Goal: Task Accomplishment & Management: Manage account settings

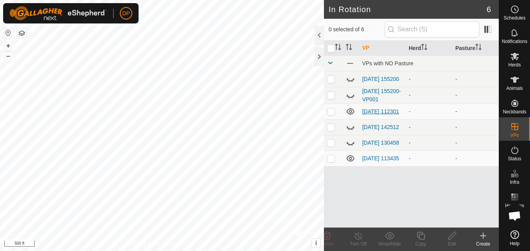
scroll to position [812, 0]
click at [377, 108] on link "[DATE] 112301" at bounding box center [380, 111] width 37 height 6
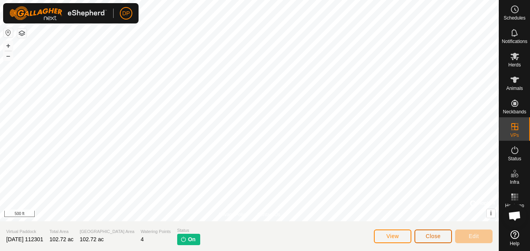
click at [426, 238] on span "Close" at bounding box center [433, 236] width 15 height 6
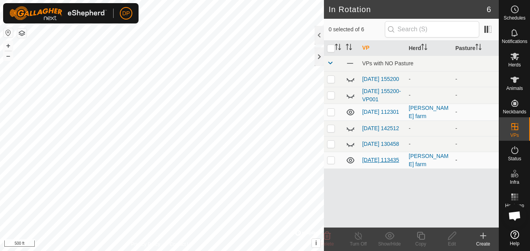
click at [376, 162] on link "[DATE] 113435" at bounding box center [380, 160] width 37 height 6
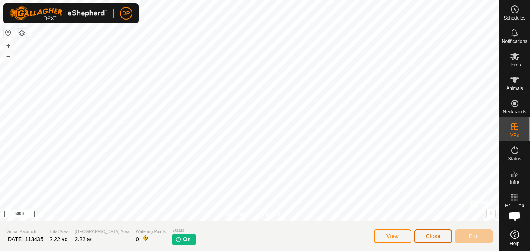
click at [427, 235] on span "Close" at bounding box center [433, 236] width 15 height 6
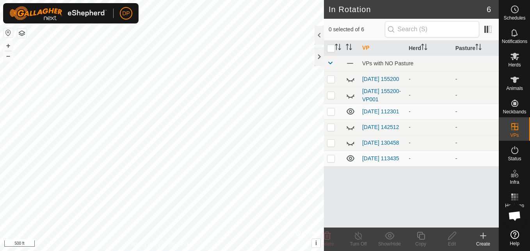
scroll to position [812, 0]
click at [369, 110] on link "[DATE] 112301" at bounding box center [380, 111] width 37 height 6
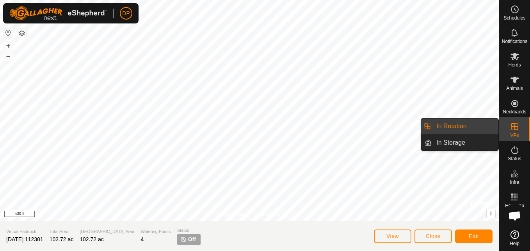
click at [480, 119] on link "In Rotation" at bounding box center [465, 126] width 67 height 16
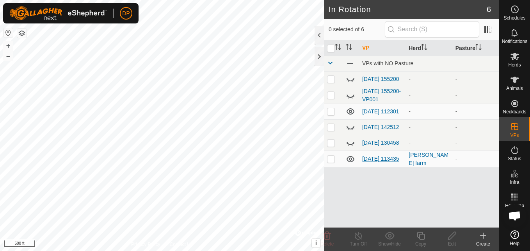
click at [370, 162] on link "[DATE] 113435" at bounding box center [380, 158] width 37 height 6
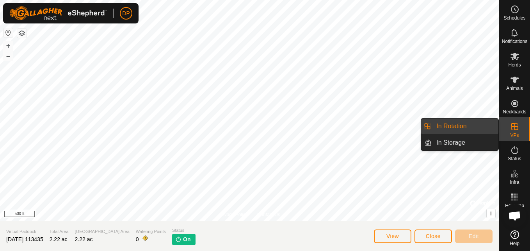
click at [481, 123] on link "In Rotation" at bounding box center [465, 126] width 67 height 16
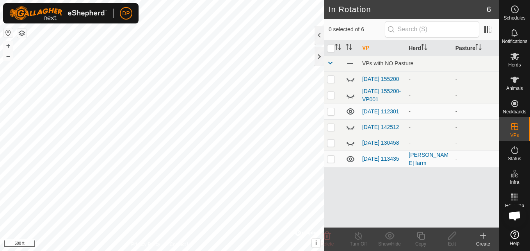
click at [330, 161] on p-checkbox at bounding box center [331, 158] width 8 height 6
checkbox input "true"
click at [360, 235] on icon at bounding box center [359, 235] width 10 height 9
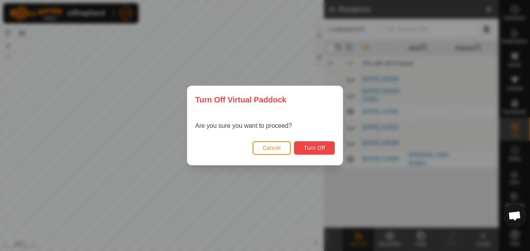
click at [317, 148] on span "Turn Off" at bounding box center [314, 147] width 21 height 6
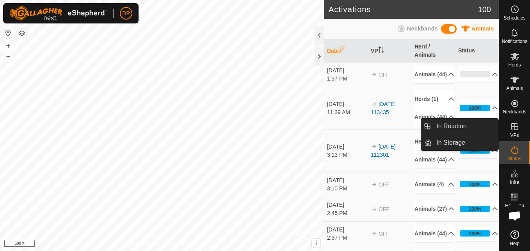
drag, startPoint x: 501, startPoint y: 130, endPoint x: 512, endPoint y: 129, distance: 10.6
click at [512, 129] on icon at bounding box center [514, 126] width 9 height 9
click at [468, 122] on link "In Rotation" at bounding box center [465, 126] width 67 height 16
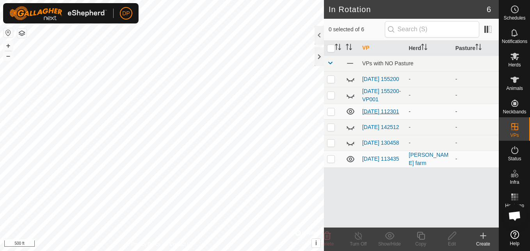
click at [367, 110] on link "[DATE] 112301" at bounding box center [380, 111] width 37 height 6
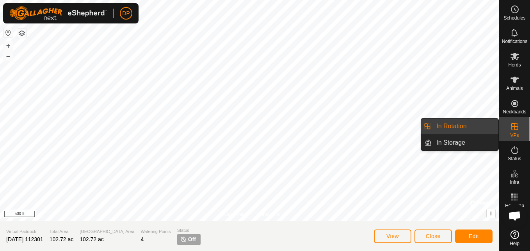
click at [484, 128] on link "In Rotation" at bounding box center [465, 126] width 67 height 16
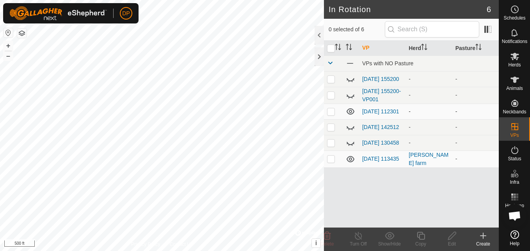
click at [332, 114] on p-checkbox at bounding box center [331, 111] width 8 height 6
checkbox input "true"
click at [377, 108] on link "[DATE] 112301" at bounding box center [380, 111] width 37 height 6
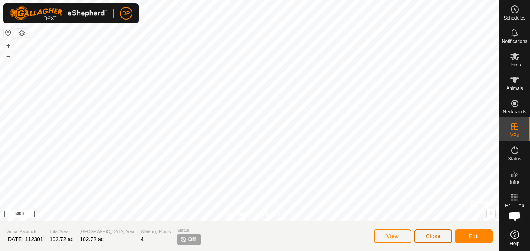
click at [423, 234] on button "Close" at bounding box center [433, 236] width 37 height 14
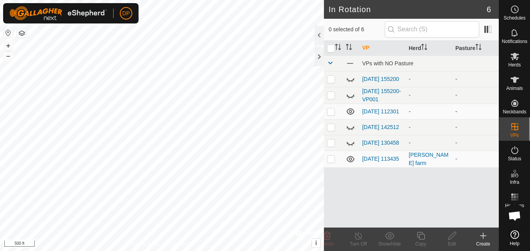
click at [351, 112] on icon at bounding box center [351, 111] width 8 height 6
click at [351, 112] on icon at bounding box center [350, 111] width 9 height 9
click at [369, 110] on link "[DATE] 112301" at bounding box center [380, 111] width 37 height 6
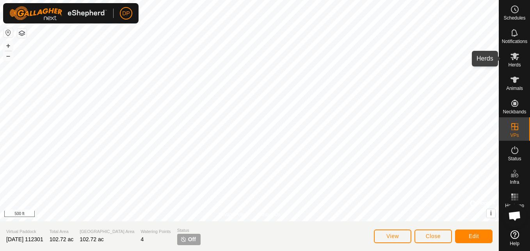
click at [512, 60] on icon at bounding box center [514, 56] width 9 height 9
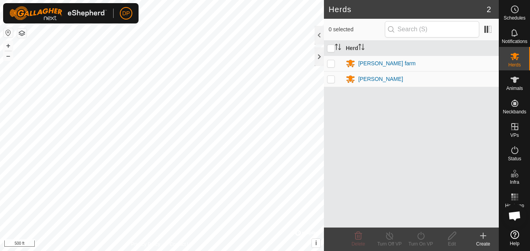
click at [330, 61] on p-checkbox at bounding box center [331, 63] width 8 height 6
checkbox input "true"
click at [419, 235] on icon at bounding box center [421, 235] width 10 height 9
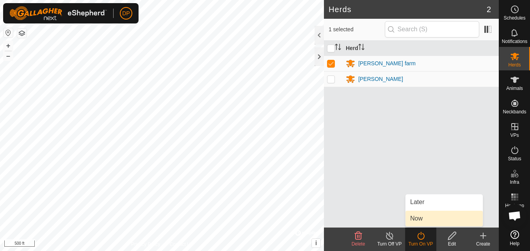
click at [426, 218] on link "Now" at bounding box center [444, 218] width 77 height 16
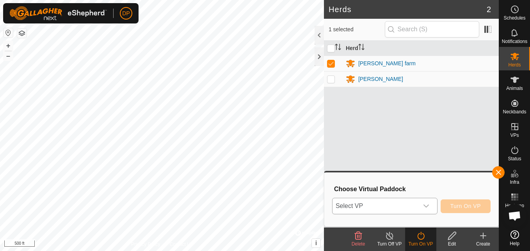
click at [429, 205] on icon "dropdown trigger" at bounding box center [426, 206] width 6 height 6
click at [429, 203] on icon "dropdown trigger" at bounding box center [426, 206] width 6 height 6
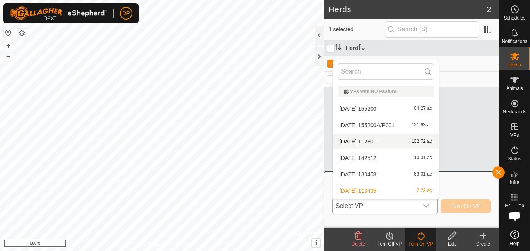
click at [388, 142] on li "2025-09-21 112301 102.72 ac" at bounding box center [386, 142] width 106 height 16
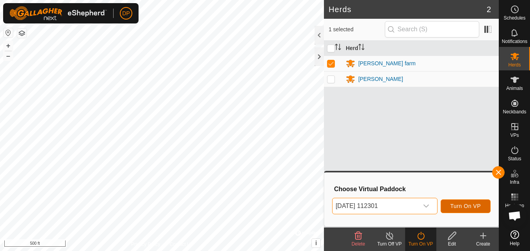
click at [459, 203] on span "Turn On VP" at bounding box center [465, 206] width 30 height 6
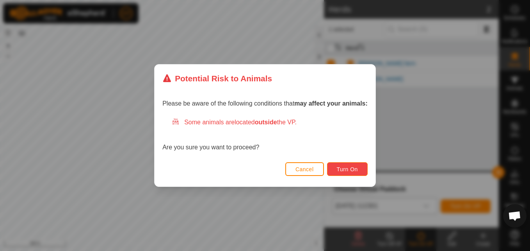
click at [345, 170] on span "Turn On" at bounding box center [347, 169] width 21 height 6
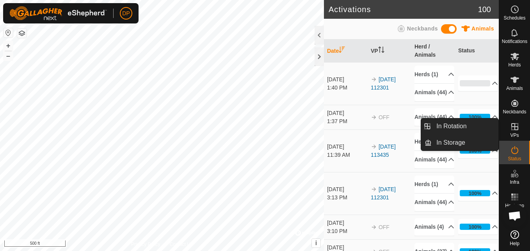
click at [517, 126] on icon at bounding box center [514, 126] width 9 height 9
click at [477, 127] on link "In Rotation" at bounding box center [465, 126] width 67 height 16
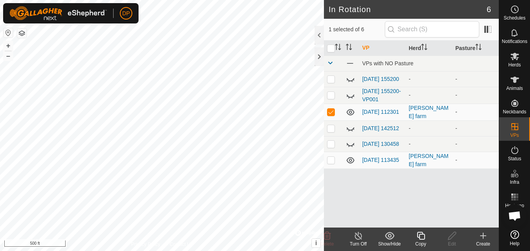
click at [329, 112] on p-checkbox at bounding box center [331, 112] width 8 height 6
checkbox input "false"
click at [374, 109] on link "[DATE] 112301" at bounding box center [380, 112] width 37 height 6
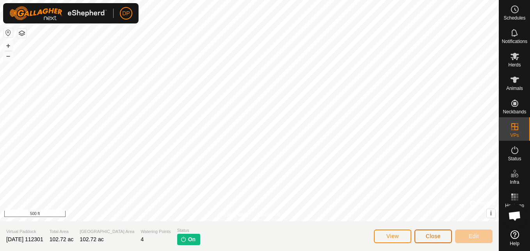
click at [436, 235] on span "Close" at bounding box center [433, 236] width 15 height 6
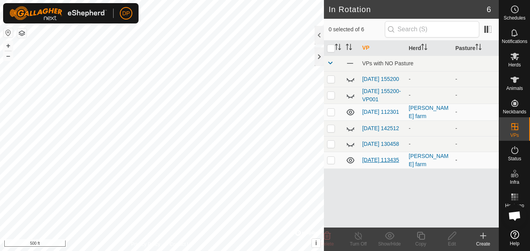
click at [373, 160] on link "[DATE] 113435" at bounding box center [380, 160] width 37 height 6
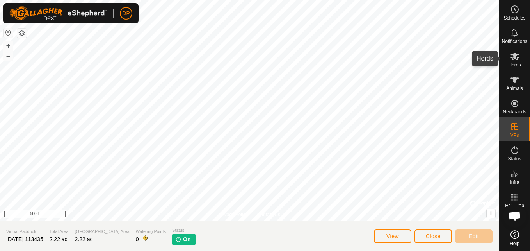
click at [516, 56] on icon at bounding box center [515, 56] width 9 height 7
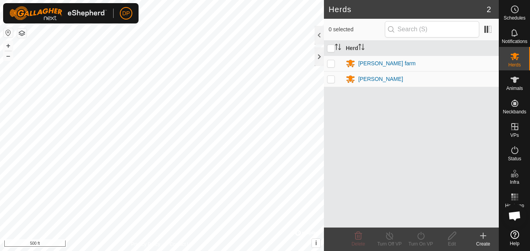
click at [331, 62] on p-checkbox at bounding box center [331, 63] width 8 height 6
checkbox input "true"
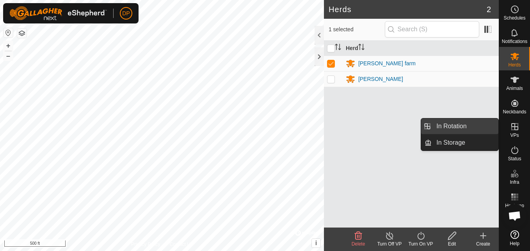
click at [474, 126] on link "In Rotation" at bounding box center [465, 126] width 67 height 16
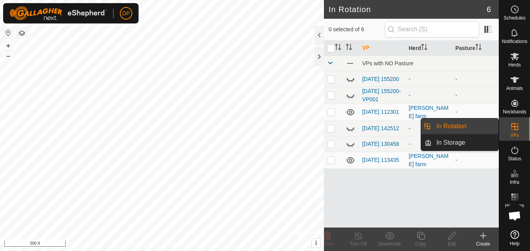
click at [482, 124] on link "In Rotation" at bounding box center [465, 126] width 67 height 16
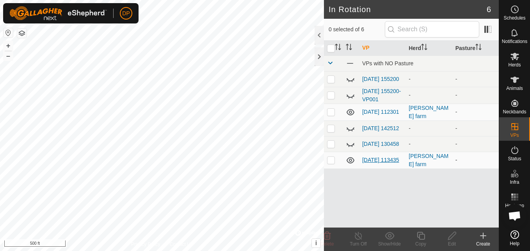
click at [376, 160] on link "[DATE] 113435" at bounding box center [380, 160] width 37 height 6
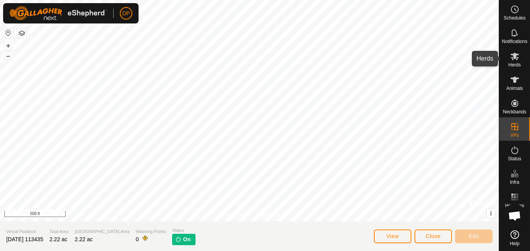
click at [512, 60] on icon at bounding box center [515, 56] width 9 height 7
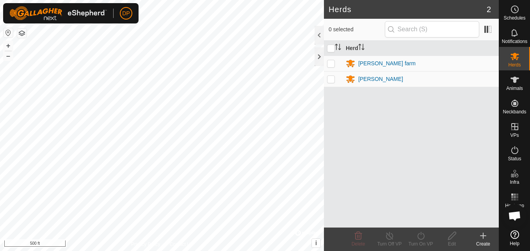
click at [331, 62] on p-checkbox at bounding box center [331, 63] width 8 height 6
checkbox input "true"
click at [511, 80] on icon at bounding box center [514, 79] width 9 height 9
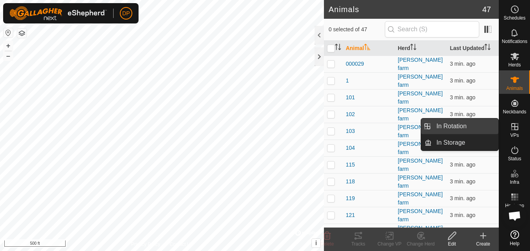
drag, startPoint x: 497, startPoint y: 128, endPoint x: 484, endPoint y: 128, distance: 12.9
click at [484, 128] on link "In Rotation" at bounding box center [465, 126] width 67 height 16
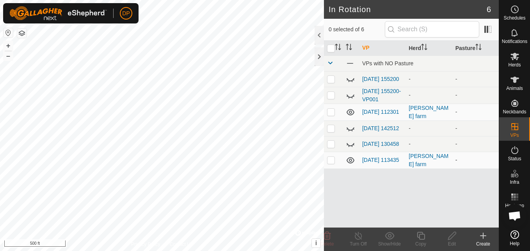
click at [329, 163] on p-checkbox at bounding box center [331, 160] width 8 height 6
checkbox input "true"
click at [355, 237] on icon at bounding box center [358, 235] width 7 height 8
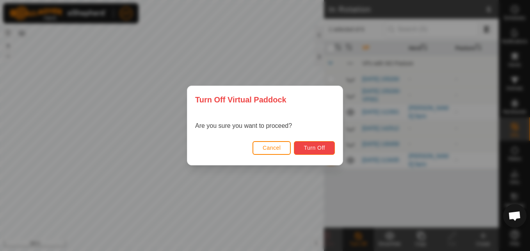
click at [319, 149] on span "Turn Off" at bounding box center [314, 147] width 21 height 6
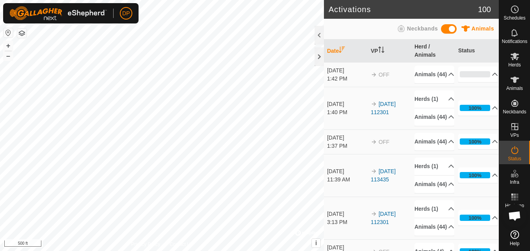
scroll to position [812, 0]
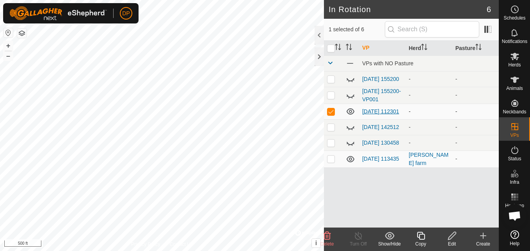
click at [365, 108] on link "[DATE] 112301" at bounding box center [380, 111] width 37 height 6
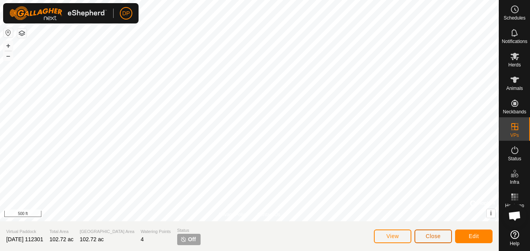
click at [434, 235] on span "Close" at bounding box center [433, 236] width 15 height 6
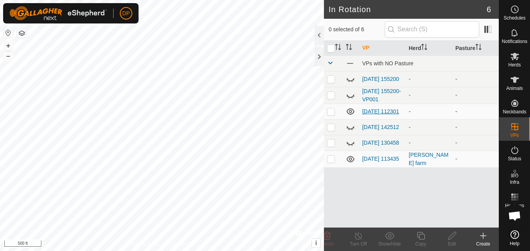
click at [372, 108] on link "[DATE] 112301" at bounding box center [380, 111] width 37 height 6
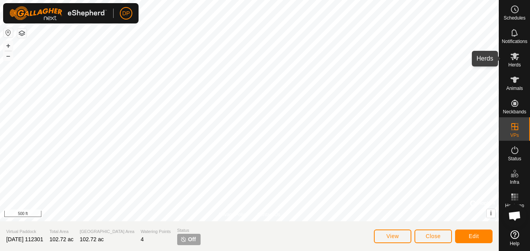
click at [516, 55] on icon at bounding box center [515, 56] width 9 height 7
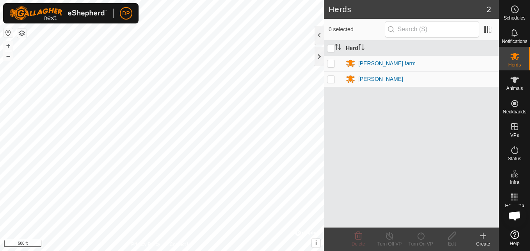
click at [330, 61] on p-checkbox at bounding box center [331, 63] width 8 height 6
checkbox input "true"
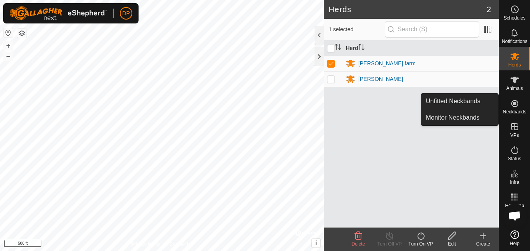
click at [477, 163] on div "Herd payne farm payne" at bounding box center [411, 134] width 175 height 187
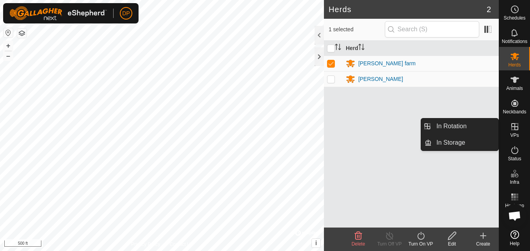
click at [476, 124] on link "In Rotation" at bounding box center [465, 126] width 67 height 16
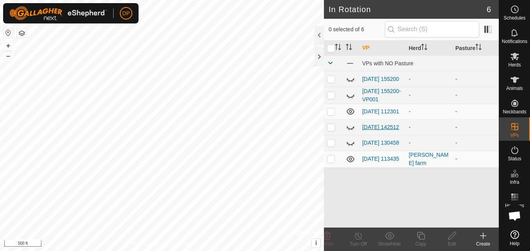
click at [380, 126] on link "[DATE] 142512" at bounding box center [380, 127] width 37 height 6
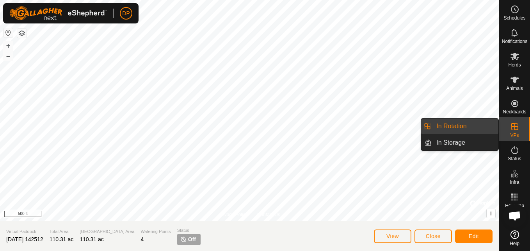
click at [507, 120] on div "VPs" at bounding box center [514, 128] width 31 height 23
click at [466, 120] on link "In Rotation" at bounding box center [465, 126] width 67 height 16
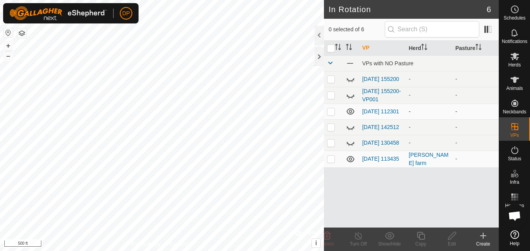
click at [330, 113] on p-checkbox at bounding box center [331, 111] width 8 height 6
checkbox input "true"
click at [382, 108] on link "[DATE] 112301" at bounding box center [380, 111] width 37 height 6
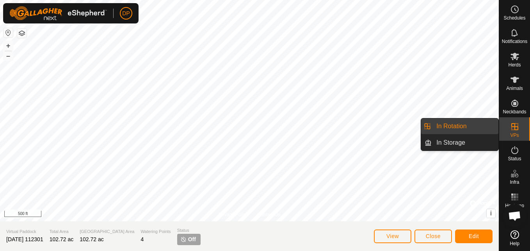
click at [468, 123] on link "In Rotation" at bounding box center [465, 126] width 67 height 16
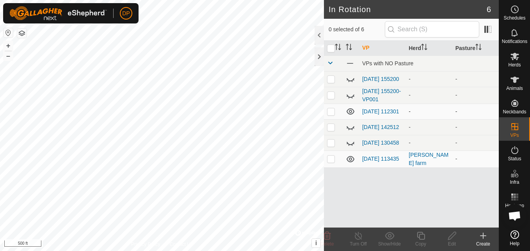
click at [351, 112] on icon at bounding box center [351, 111] width 8 height 6
click at [351, 112] on icon at bounding box center [350, 111] width 9 height 9
click at [334, 112] on p-checkbox at bounding box center [331, 111] width 8 height 6
checkbox input "false"
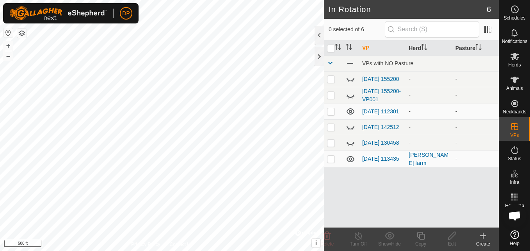
click at [376, 108] on link "[DATE] 112301" at bounding box center [380, 111] width 37 height 6
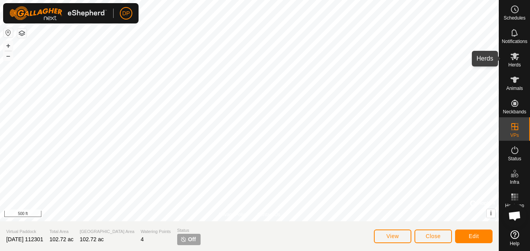
click at [513, 55] on icon at bounding box center [514, 56] width 9 height 9
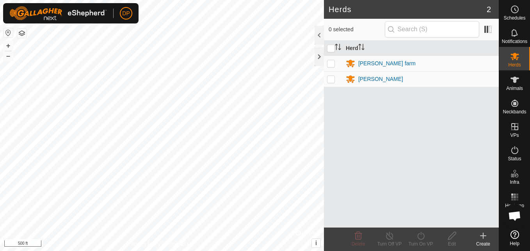
click at [331, 63] on p-checkbox at bounding box center [331, 63] width 8 height 6
checkbox input "true"
click at [424, 236] on icon at bounding box center [421, 235] width 10 height 9
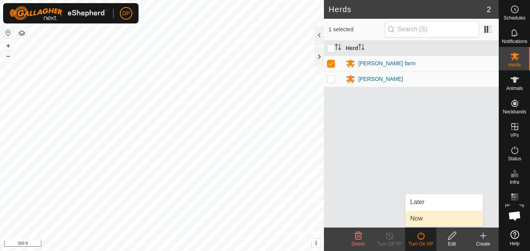
click at [434, 214] on link "Now" at bounding box center [444, 218] width 77 height 16
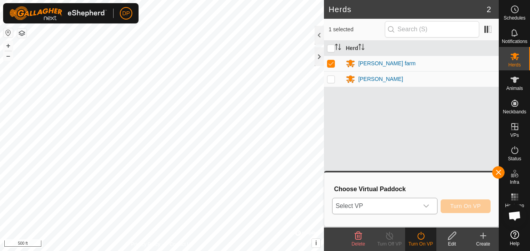
click at [428, 205] on icon "dropdown trigger" at bounding box center [426, 206] width 6 height 6
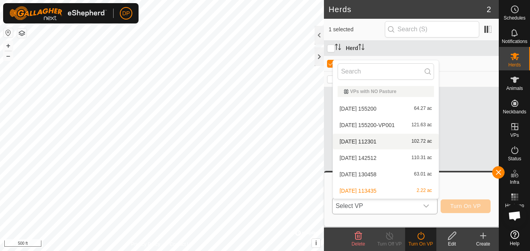
click at [401, 142] on li "2025-09-21 112301 102.72 ac" at bounding box center [386, 142] width 106 height 16
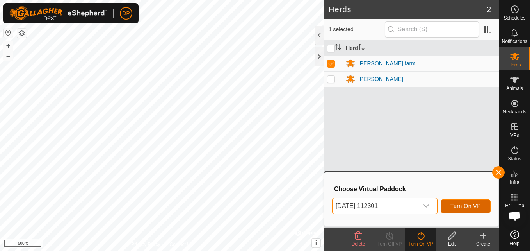
click at [465, 203] on span "Turn On VP" at bounding box center [465, 206] width 30 height 6
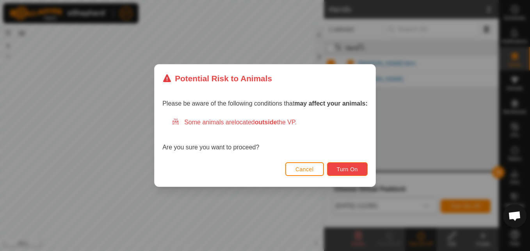
click at [347, 169] on span "Turn On" at bounding box center [347, 169] width 21 height 6
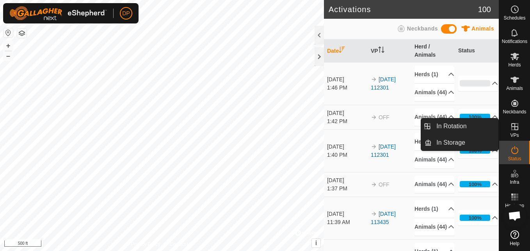
drag, startPoint x: 500, startPoint y: 136, endPoint x: 513, endPoint y: 130, distance: 14.2
click at [513, 130] on icon at bounding box center [514, 126] width 9 height 9
click at [488, 127] on link "In Rotation" at bounding box center [465, 126] width 67 height 16
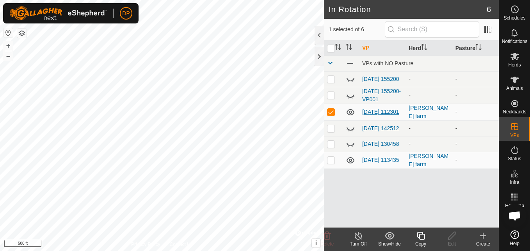
click at [374, 109] on link "[DATE] 112301" at bounding box center [380, 112] width 37 height 6
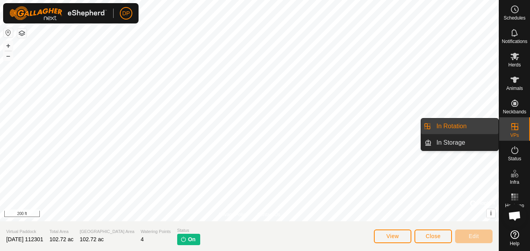
click at [475, 126] on link "In Rotation" at bounding box center [465, 126] width 67 height 16
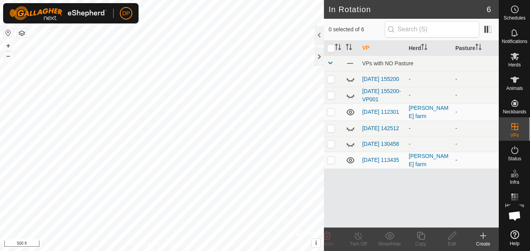
click at [350, 161] on icon at bounding box center [351, 160] width 8 height 6
click at [514, 81] on icon at bounding box center [515, 80] width 9 height 6
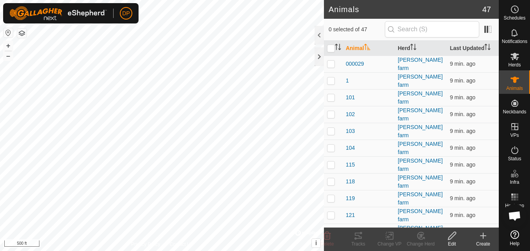
scroll to position [812, 0]
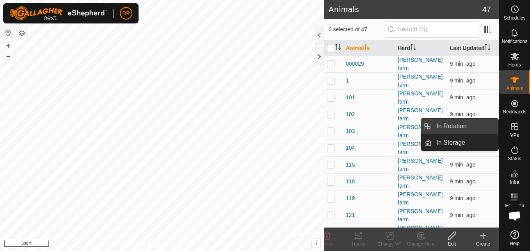
click at [484, 127] on link "In Rotation" at bounding box center [465, 126] width 67 height 16
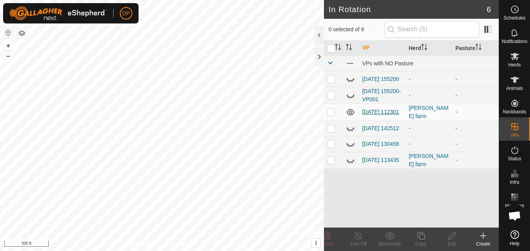
click at [368, 109] on link "[DATE] 112301" at bounding box center [380, 112] width 37 height 6
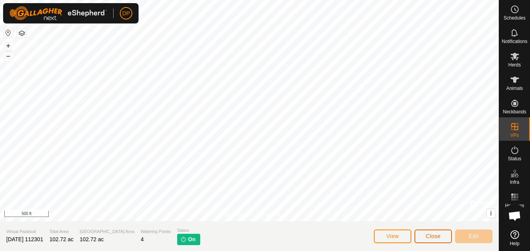
click at [429, 237] on span "Close" at bounding box center [433, 236] width 15 height 6
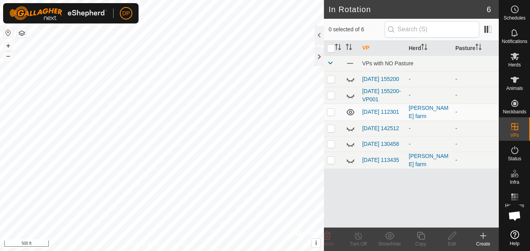
click at [455, 160] on td "-" at bounding box center [475, 159] width 46 height 17
click at [372, 157] on link "[DATE] 113435" at bounding box center [380, 160] width 37 height 6
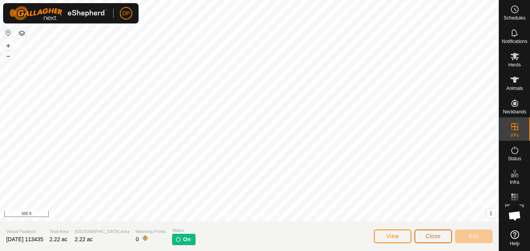
click at [428, 235] on span "Close" at bounding box center [433, 236] width 15 height 6
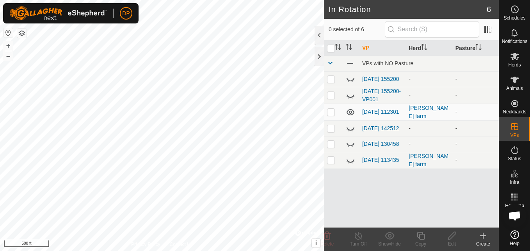
click at [330, 112] on p-checkbox at bounding box center [331, 112] width 8 height 6
checkbox input "false"
click at [383, 105] on td "[DATE] 112301" at bounding box center [382, 111] width 46 height 17
click at [378, 112] on link "[DATE] 112301" at bounding box center [380, 112] width 37 height 6
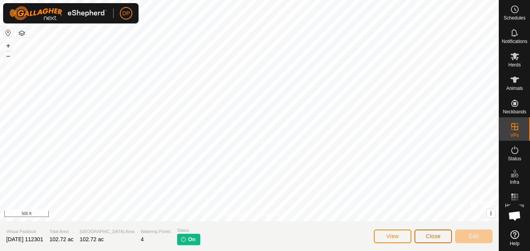
click at [437, 233] on span "Close" at bounding box center [433, 236] width 15 height 6
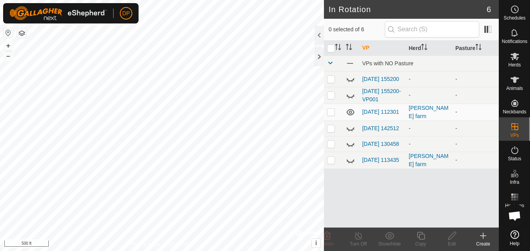
click at [352, 113] on icon at bounding box center [350, 111] width 9 height 9
click at [374, 109] on link "[DATE] 112301" at bounding box center [380, 112] width 37 height 6
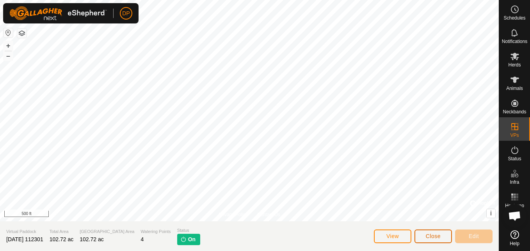
click at [437, 235] on span "Close" at bounding box center [433, 236] width 15 height 6
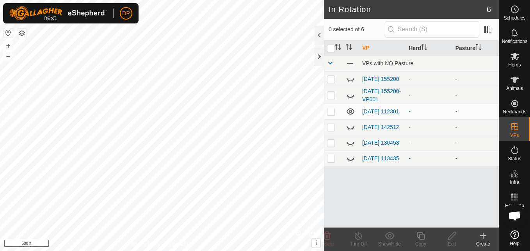
scroll to position [812, 0]
click at [519, 80] on icon at bounding box center [514, 79] width 9 height 9
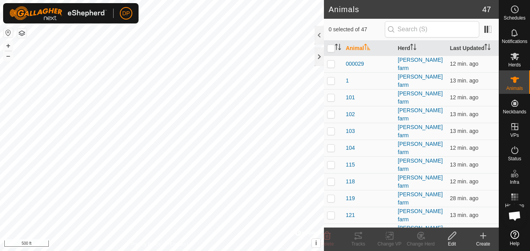
scroll to position [812, 0]
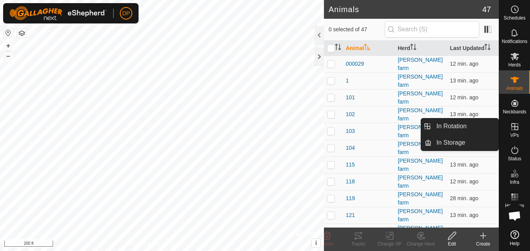
click at [515, 125] on icon at bounding box center [514, 126] width 7 height 7
click at [489, 122] on link "In Rotation" at bounding box center [465, 126] width 67 height 16
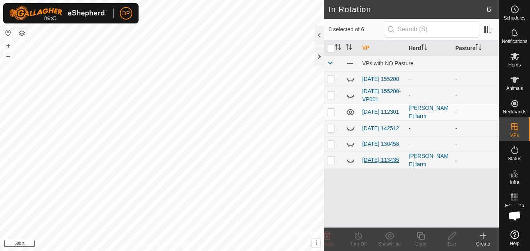
click at [367, 158] on link "[DATE] 113435" at bounding box center [380, 160] width 37 height 6
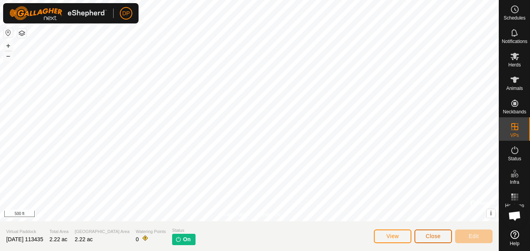
click at [434, 237] on span "Close" at bounding box center [433, 236] width 15 height 6
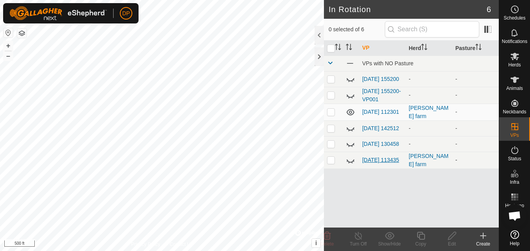
click at [370, 157] on link "[DATE] 113435" at bounding box center [380, 160] width 37 height 6
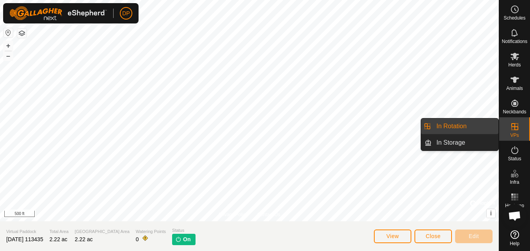
click at [484, 125] on link "In Rotation" at bounding box center [465, 126] width 67 height 16
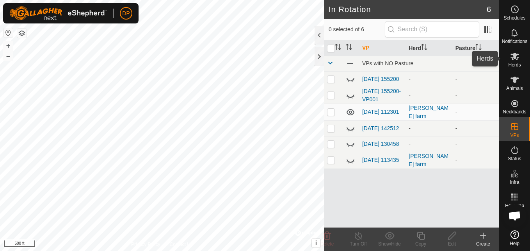
click at [509, 59] on es-mob-svg-icon at bounding box center [515, 56] width 14 height 12
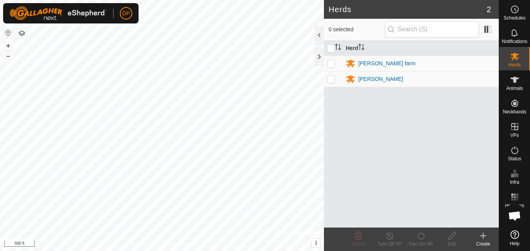
click at [329, 63] on p-checkbox at bounding box center [331, 63] width 8 height 6
checkbox input "true"
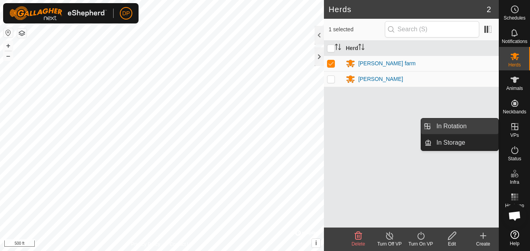
click at [474, 122] on link "In Rotation" at bounding box center [465, 126] width 67 height 16
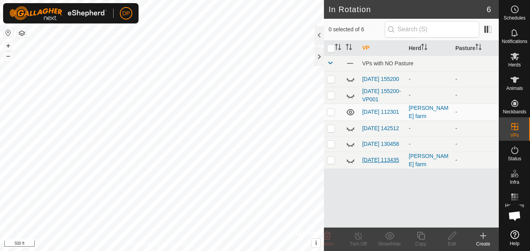
click at [367, 159] on link "[DATE] 113435" at bounding box center [380, 160] width 37 height 6
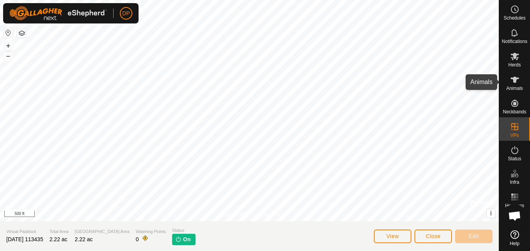
click at [511, 80] on icon at bounding box center [514, 79] width 9 height 9
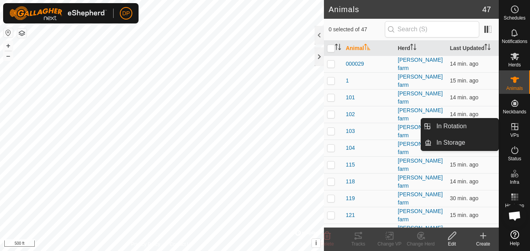
click at [513, 126] on icon at bounding box center [514, 126] width 9 height 9
click at [477, 123] on link "In Rotation" at bounding box center [465, 126] width 67 height 16
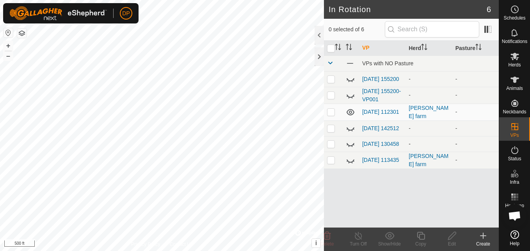
click at [348, 145] on icon at bounding box center [347, 144] width 1 height 1
click at [332, 146] on p-checkbox at bounding box center [331, 144] width 8 height 6
checkbox input "false"
click at [349, 146] on icon at bounding box center [350, 143] width 9 height 9
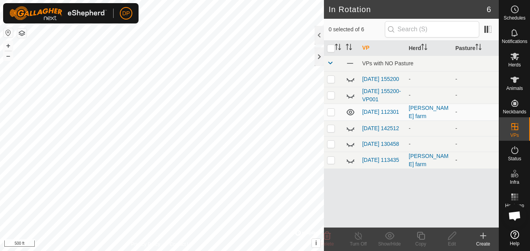
click at [351, 164] on icon at bounding box center [350, 159] width 9 height 9
click at [328, 162] on p-checkbox at bounding box center [331, 160] width 8 height 6
click at [329, 162] on p-checkbox at bounding box center [331, 160] width 8 height 6
checkbox input "false"
click at [366, 159] on link "[DATE] 113435" at bounding box center [380, 160] width 37 height 6
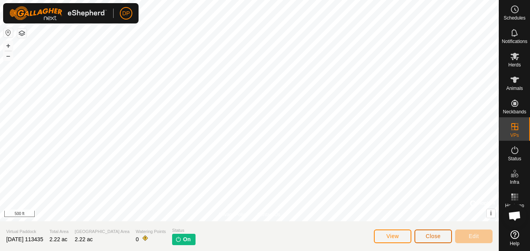
click at [429, 235] on span "Close" at bounding box center [433, 236] width 15 height 6
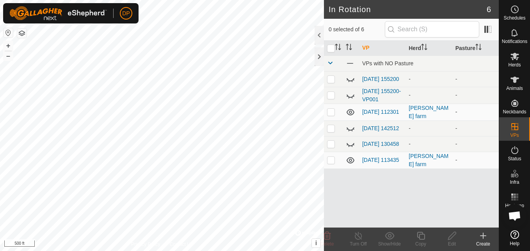
click at [328, 114] on p-checkbox at bounding box center [331, 112] width 8 height 6
checkbox input "true"
click at [374, 109] on link "[DATE] 112301" at bounding box center [380, 112] width 37 height 6
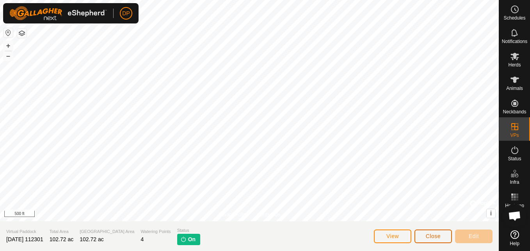
click at [433, 234] on span "Close" at bounding box center [433, 236] width 15 height 6
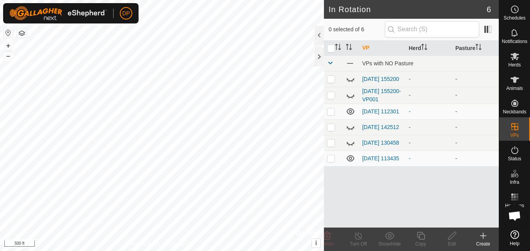
scroll to position [812, 0]
click at [518, 149] on icon at bounding box center [514, 149] width 9 height 9
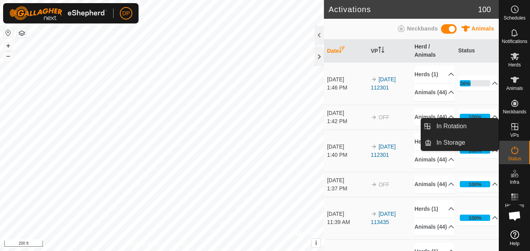
drag, startPoint x: 504, startPoint y: 140, endPoint x: 511, endPoint y: 128, distance: 13.5
click at [511, 128] on icon at bounding box center [514, 126] width 9 height 9
click at [484, 127] on link "In Rotation" at bounding box center [465, 126] width 67 height 16
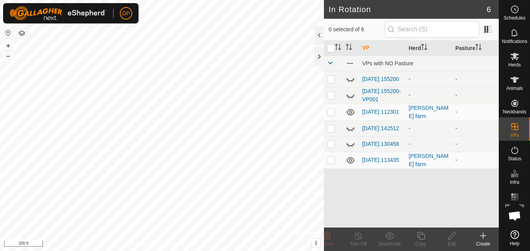
click at [350, 163] on icon at bounding box center [351, 160] width 8 height 6
click at [370, 158] on link "[DATE] 113435" at bounding box center [380, 160] width 37 height 6
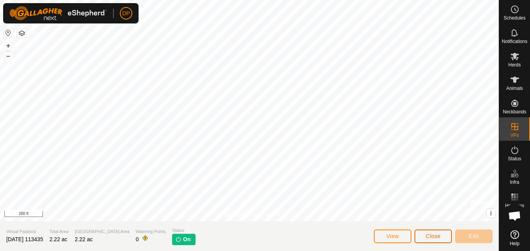
click at [422, 235] on button "Close" at bounding box center [433, 236] width 37 height 14
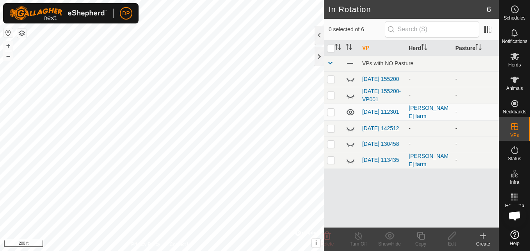
click at [331, 163] on p-checkbox at bounding box center [331, 160] width 8 height 6
checkbox input "true"
click at [360, 236] on icon at bounding box center [359, 235] width 10 height 9
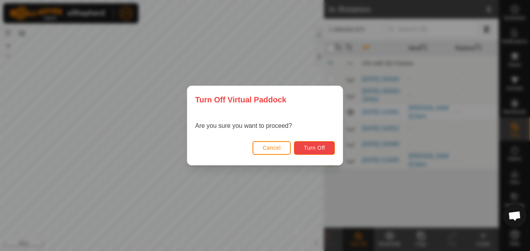
click at [317, 149] on span "Turn Off" at bounding box center [314, 147] width 21 height 6
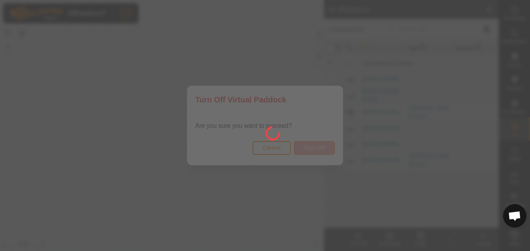
click at [317, 149] on div at bounding box center [265, 125] width 530 height 251
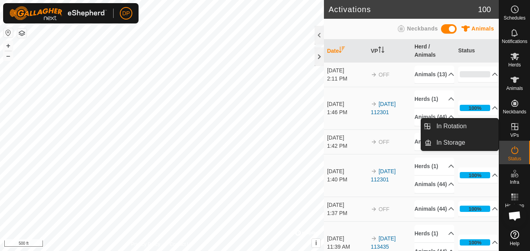
drag, startPoint x: 501, startPoint y: 138, endPoint x: 514, endPoint y: 130, distance: 15.4
click at [482, 125] on link "In Rotation" at bounding box center [465, 126] width 67 height 16
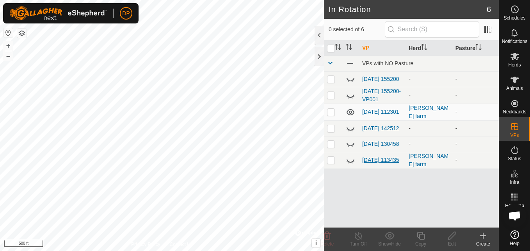
click at [377, 160] on link "[DATE] 113435" at bounding box center [380, 160] width 37 height 6
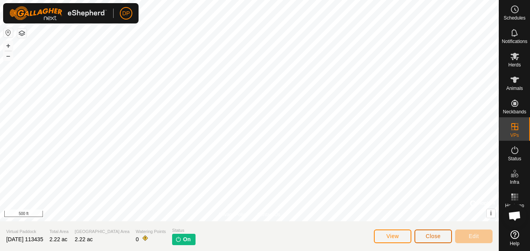
click at [430, 234] on span "Close" at bounding box center [433, 236] width 15 height 6
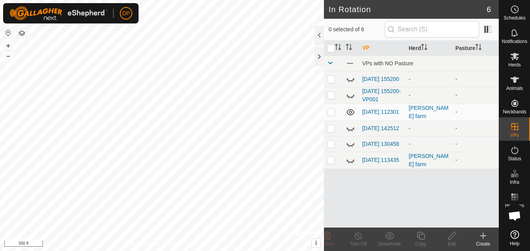
click at [332, 110] on p-checkbox at bounding box center [331, 112] width 8 height 6
click at [330, 114] on p-checkbox at bounding box center [331, 112] width 8 height 6
checkbox input "true"
click at [378, 109] on link "[DATE] 112301" at bounding box center [380, 112] width 37 height 6
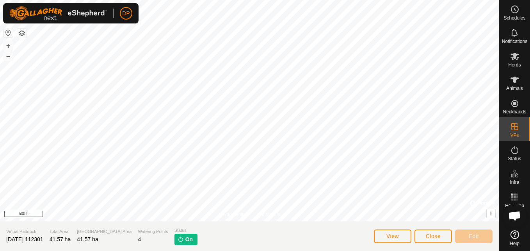
scroll to position [812, 0]
click at [436, 233] on span "Close" at bounding box center [433, 236] width 15 height 6
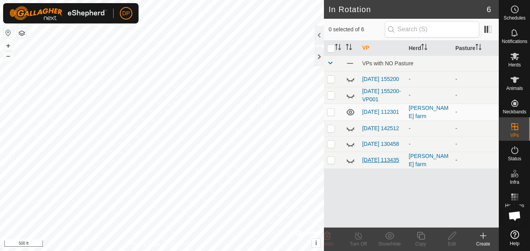
click at [368, 158] on link "[DATE] 113435" at bounding box center [380, 160] width 37 height 6
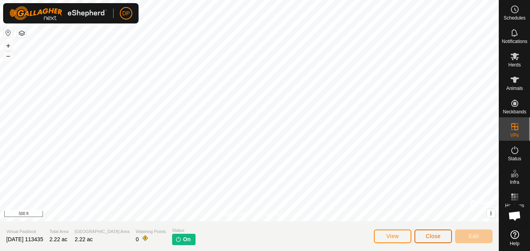
click at [431, 235] on span "Close" at bounding box center [433, 236] width 15 height 6
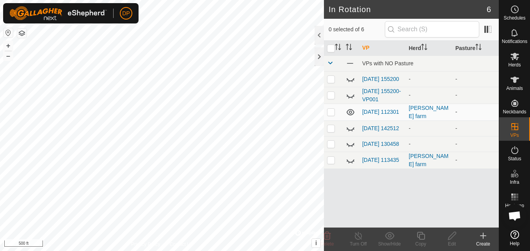
click at [330, 114] on p-checkbox at bounding box center [331, 112] width 8 height 6
checkbox input "false"
click at [374, 110] on link "[DATE] 112301" at bounding box center [380, 112] width 37 height 6
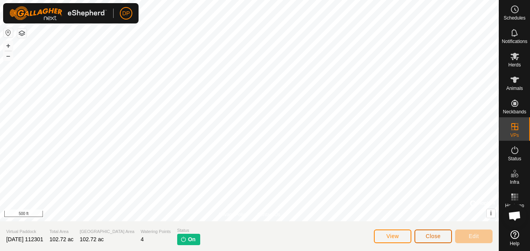
click at [431, 238] on span "Close" at bounding box center [433, 236] width 15 height 6
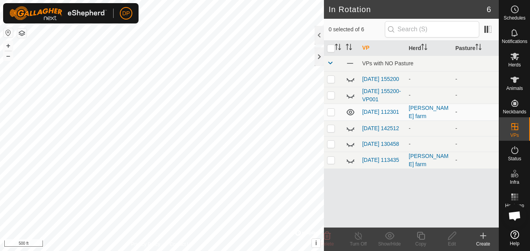
click at [350, 110] on icon at bounding box center [351, 112] width 8 height 6
click at [350, 110] on icon at bounding box center [350, 111] width 9 height 9
click at [332, 113] on p-checkbox at bounding box center [331, 112] width 8 height 6
checkbox input "false"
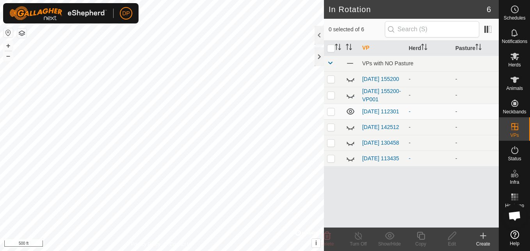
scroll to position [812, 0]
